Goal: Information Seeking & Learning: Learn about a topic

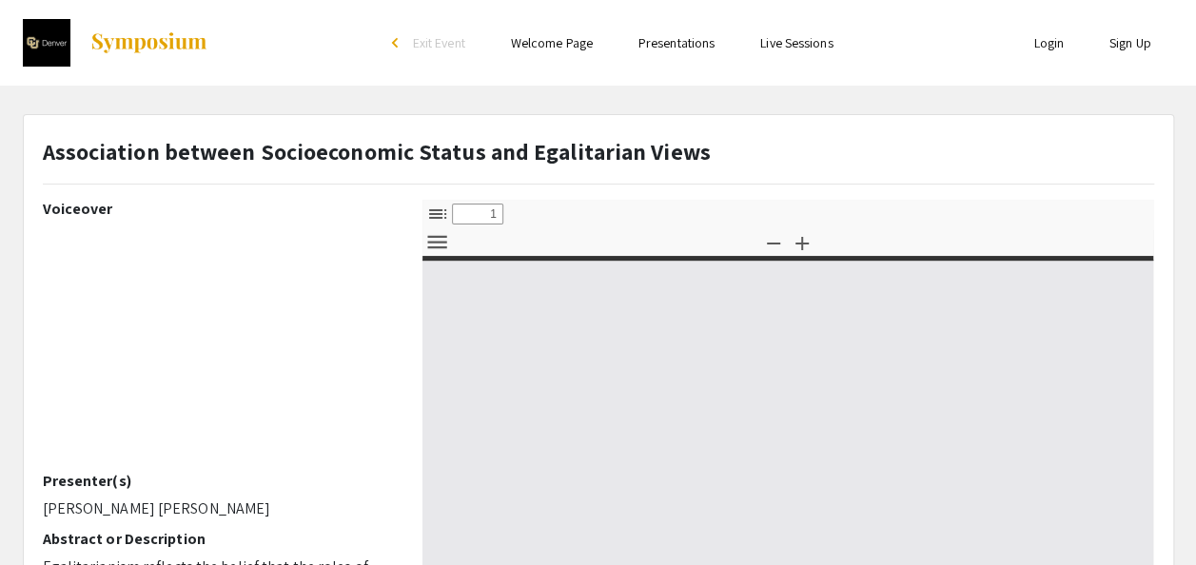
select select "custom"
type input "0"
select select "custom"
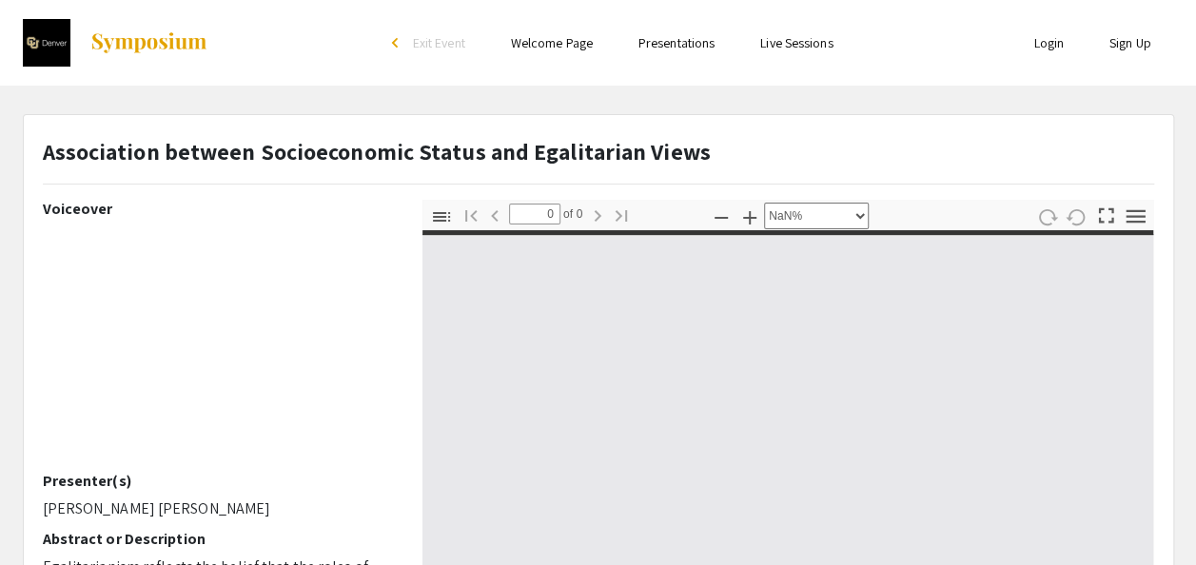
type input "1"
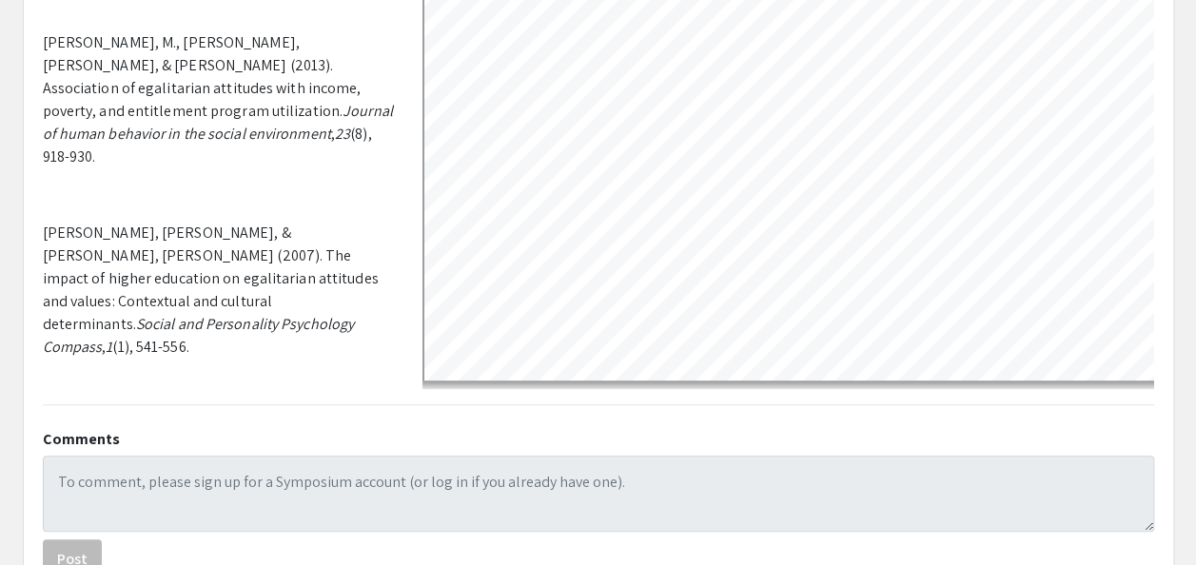
scroll to position [480, 0]
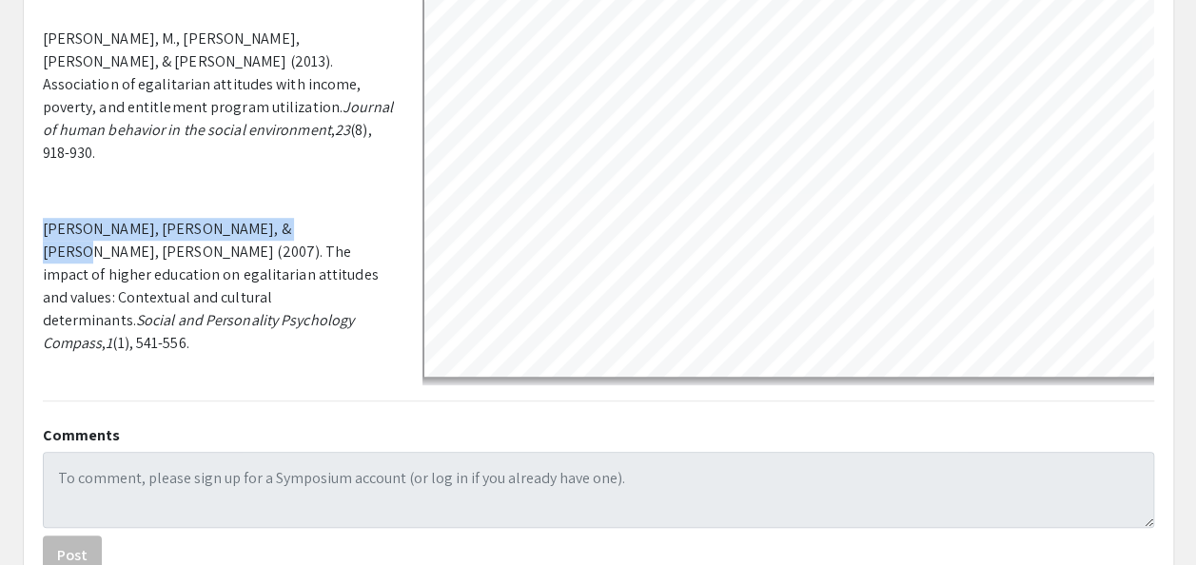
drag, startPoint x: 39, startPoint y: 129, endPoint x: 276, endPoint y: 128, distance: 236.9
click at [276, 128] on div "Voiceover Presenter(s) [PERSON_NAME] [PERSON_NAME] Abstract or Description Egal…" at bounding box center [219, 52] width 380 height 666
copy span "[PERSON_NAME], [PERSON_NAME], & [PERSON_NAME], [PERSON_NAME] (2007)"
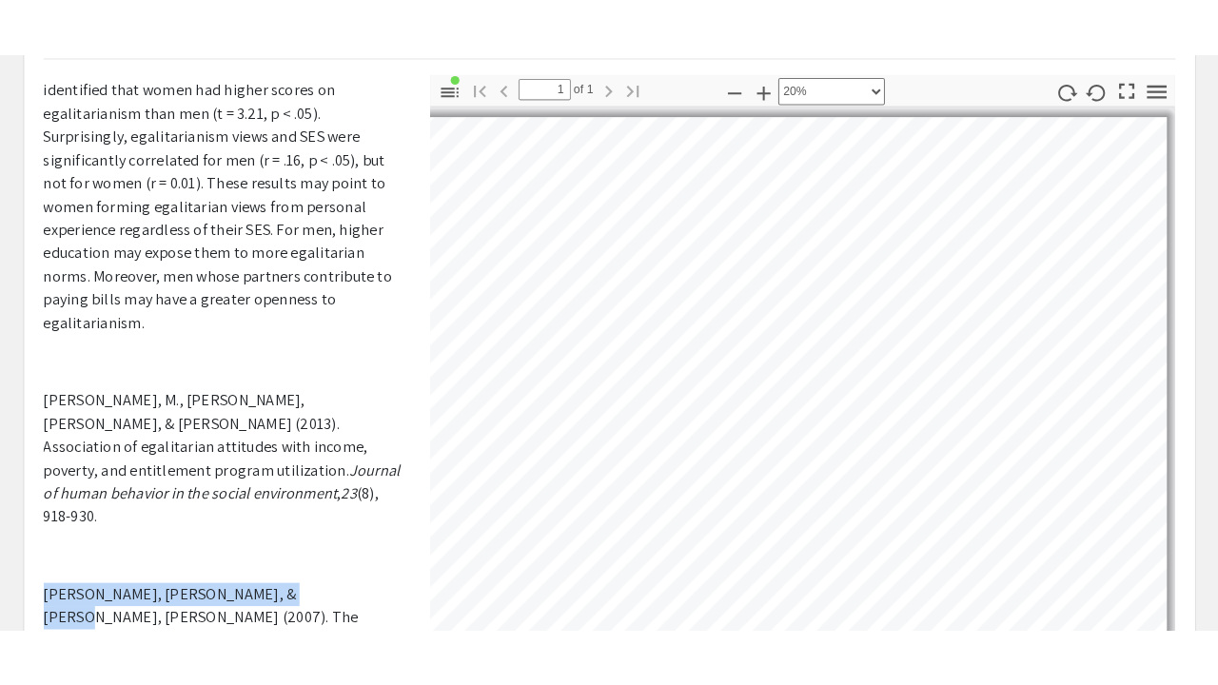
scroll to position [164, 0]
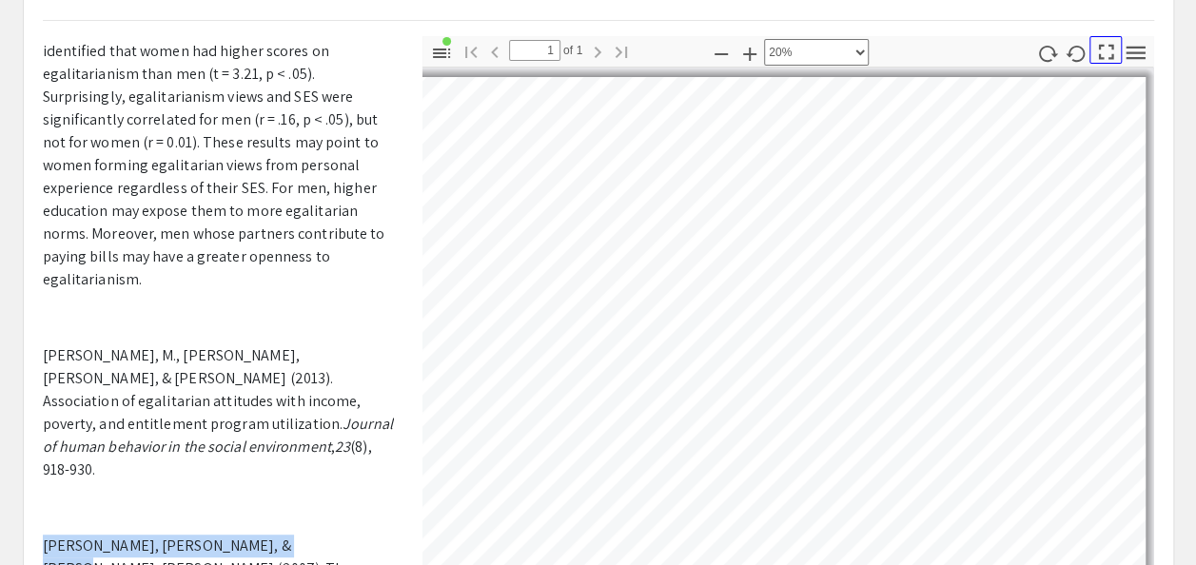
click at [1103, 48] on icon "button" at bounding box center [1106, 52] width 26 height 26
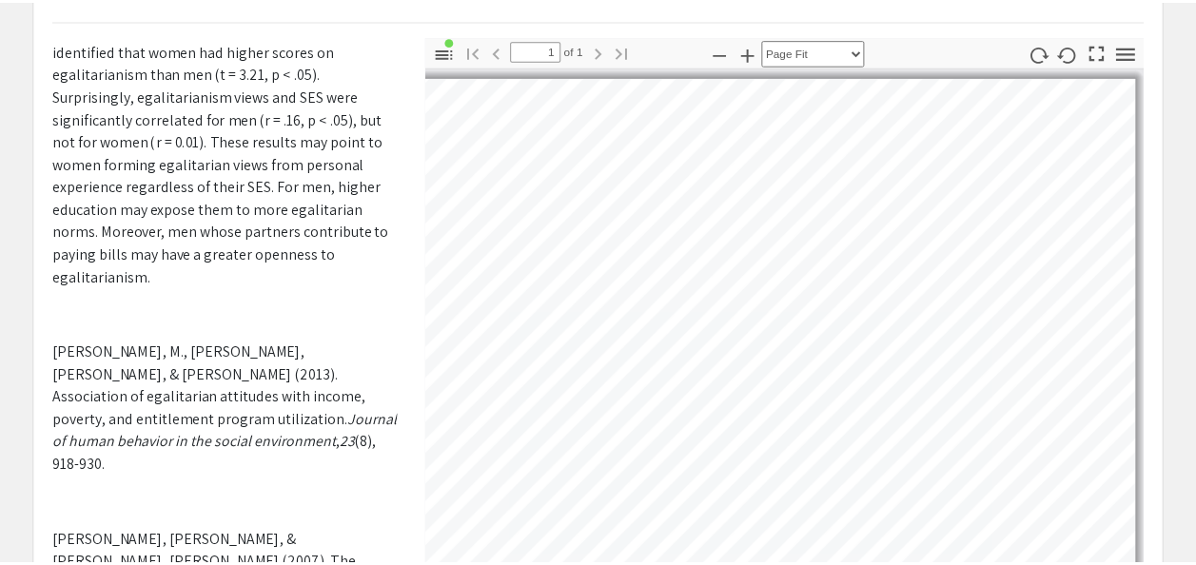
scroll to position [684, 0]
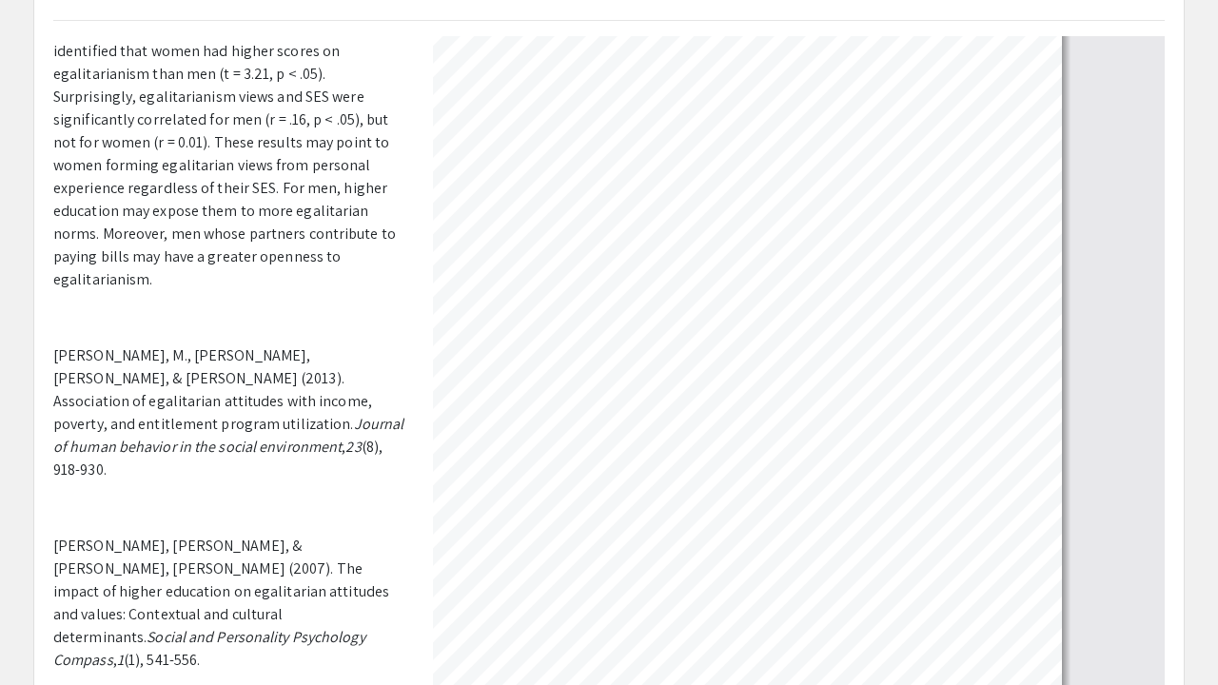
select select "custom"
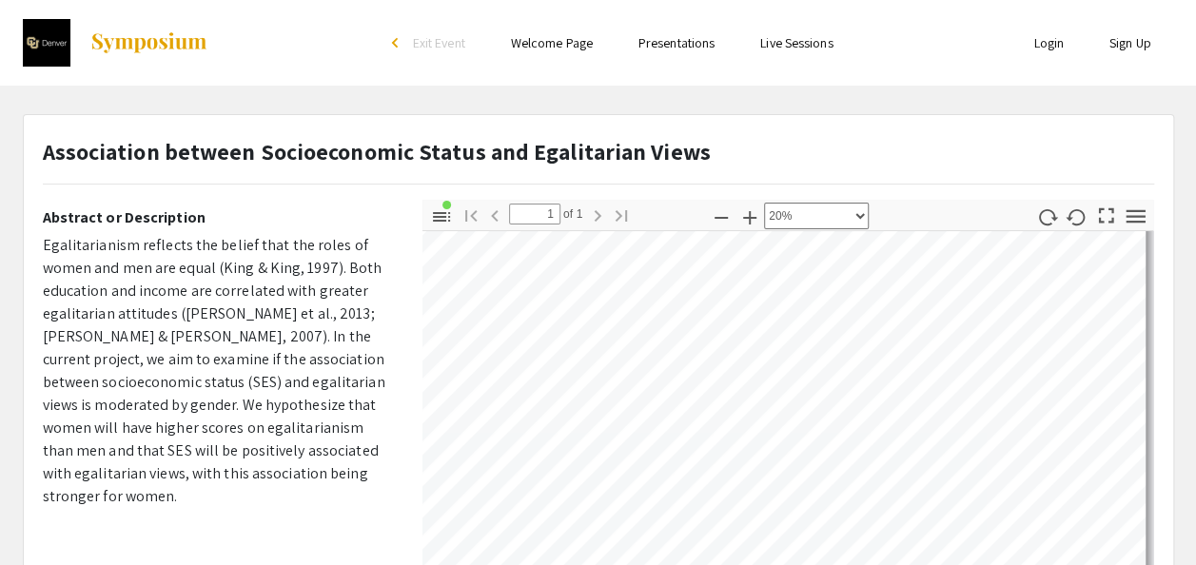
scroll to position [54, 175]
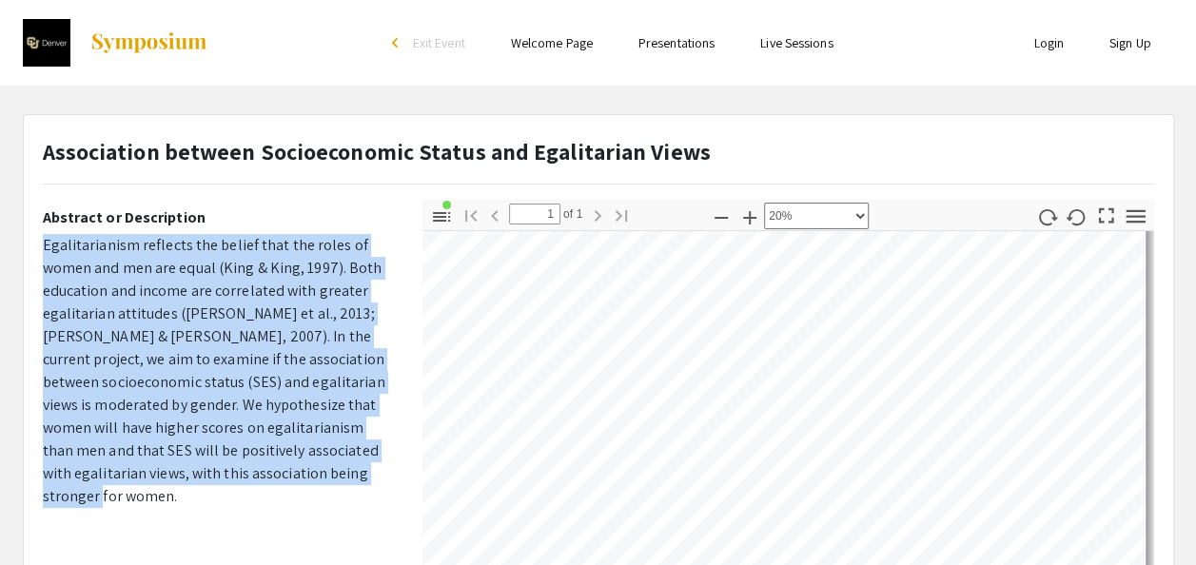
drag, startPoint x: 29, startPoint y: 234, endPoint x: 325, endPoint y: 470, distance: 378.4
click at [325, 470] on div "Voiceover Presenter(s) [PERSON_NAME] [PERSON_NAME] Abstract or Description Egal…" at bounding box center [219, 533] width 380 height 666
copy p "Egalitarianism reflects the belief that the roles of women and men are equal (K…"
click at [274, 392] on p "Egalitarianism reflects the belief that the roles of women and men are equal (K…" at bounding box center [218, 371] width 351 height 274
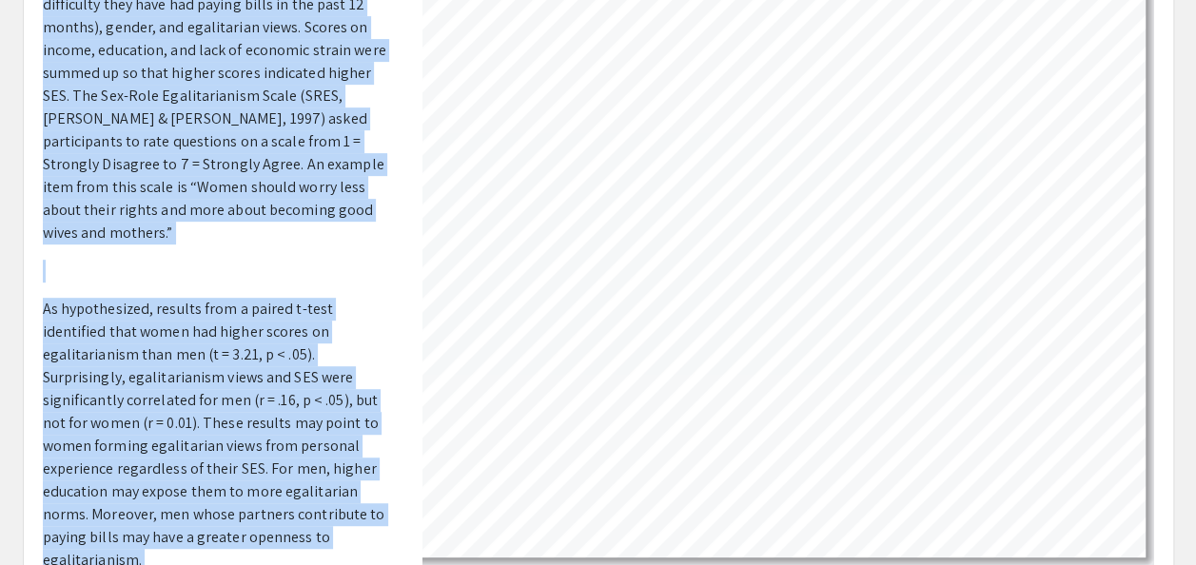
scroll to position [731, 0]
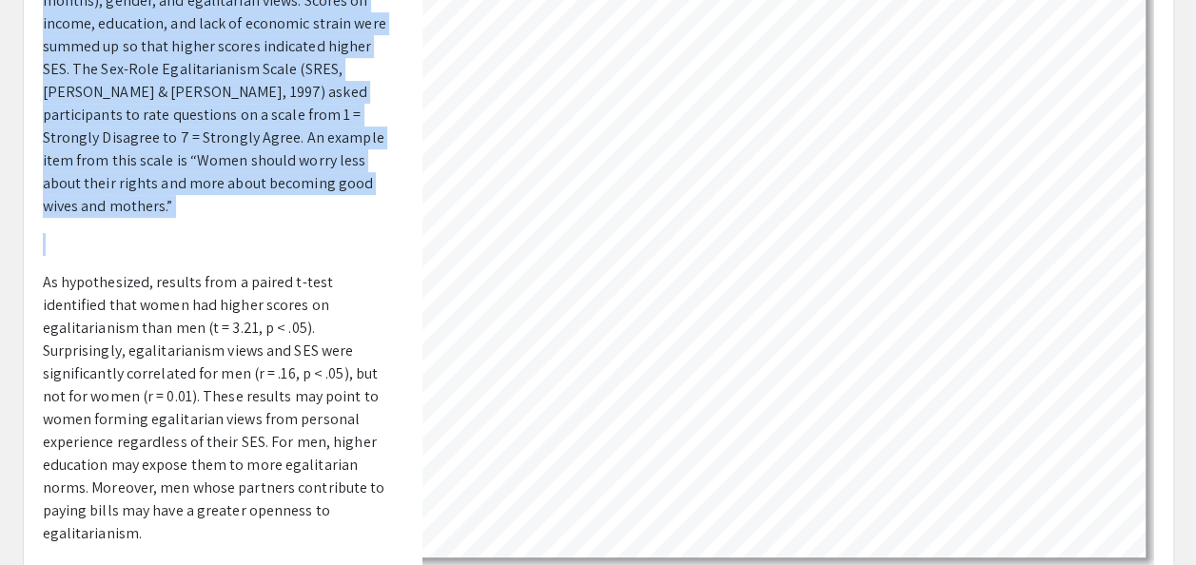
drag, startPoint x: 127, startPoint y: 346, endPoint x: 135, endPoint y: 185, distance: 161.9
click at [135, 185] on p "Egalitarianism reflects the belief that the roles of women and men are equal (K…" at bounding box center [218, 286] width 351 height 1522
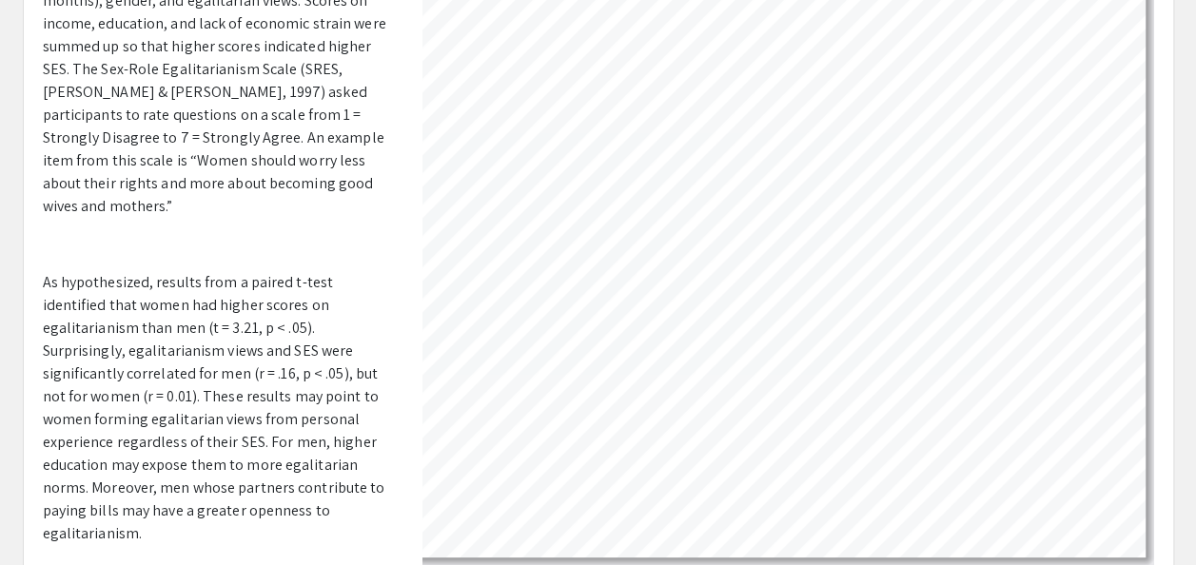
drag, startPoint x: 135, startPoint y: 185, endPoint x: 156, endPoint y: 285, distance: 103.0
click at [156, 285] on p "As hypothesized, results from a paired t-test identified that women had higher …" at bounding box center [218, 408] width 351 height 274
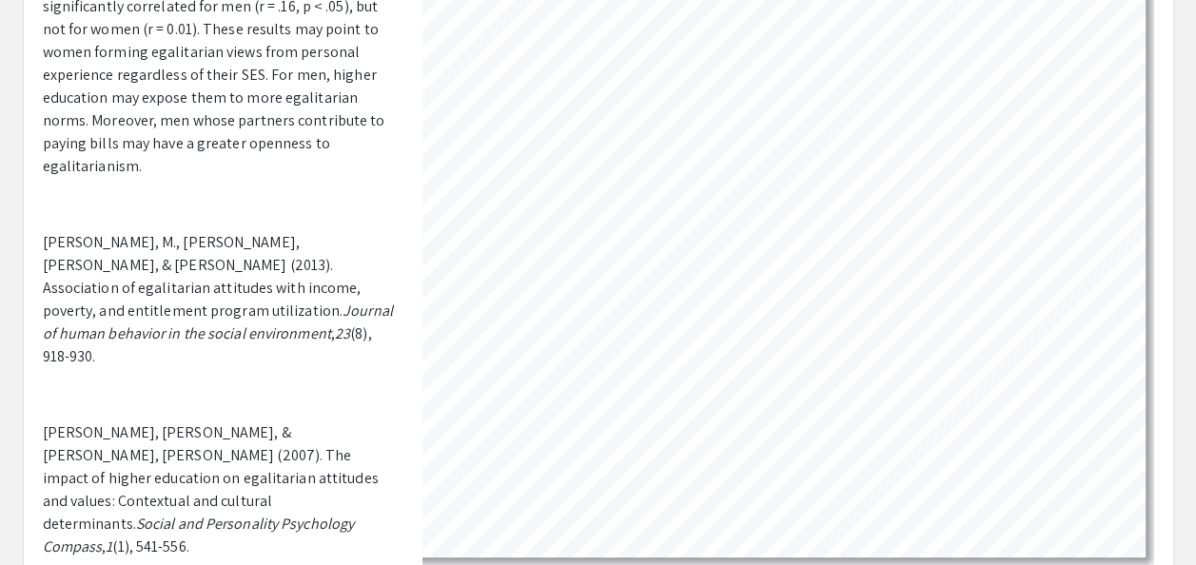
scroll to position [1102, 0]
